Goal: Information Seeking & Learning: Learn about a topic

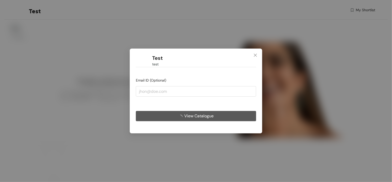
click at [218, 112] on button "View Catalogue" at bounding box center [196, 116] width 120 height 10
click at [215, 115] on button "View Catalogue" at bounding box center [196, 116] width 120 height 10
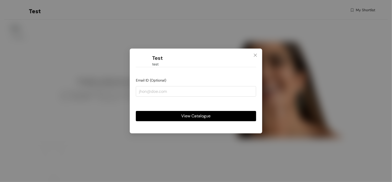
click at [224, 116] on button "View Catalogue" at bounding box center [196, 116] width 120 height 10
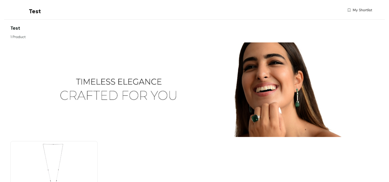
scroll to position [58, 0]
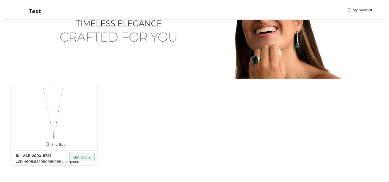
click at [23, 126] on img at bounding box center [53, 116] width 87 height 66
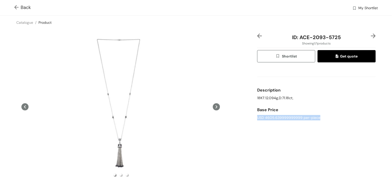
drag, startPoint x: 254, startPoint y: 117, endPoint x: 326, endPoint y: 117, distance: 71.2
click at [326, 117] on div "ID: ACE-2093-5725 Showing 1 / 1 products Shortlist Get quote Description 18KT:1…" at bounding box center [316, 121] width 121 height 176
click at [326, 117] on div "USD 4605.639999999999 per-piece" at bounding box center [316, 117] width 119 height 5
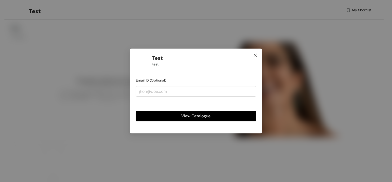
click at [256, 56] on icon "close" at bounding box center [255, 55] width 3 height 3
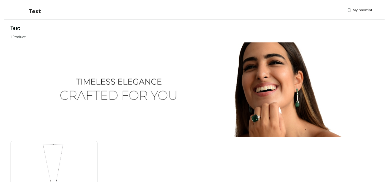
scroll to position [58, 0]
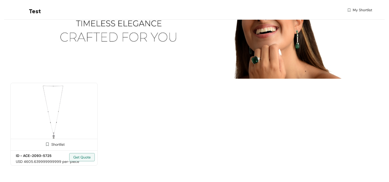
click at [46, 127] on img at bounding box center [53, 116] width 87 height 66
